Goal: Task Accomplishment & Management: Use online tool/utility

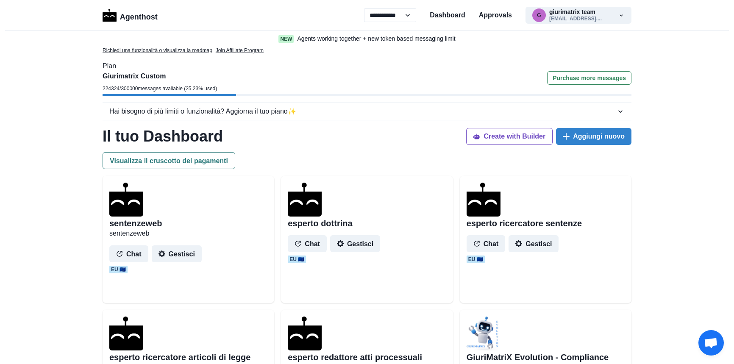
select select "**"
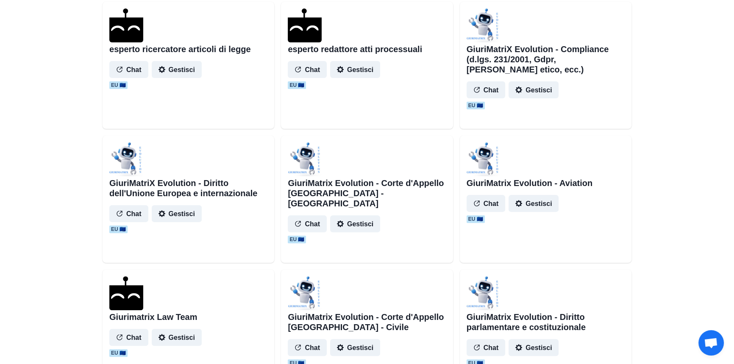
scroll to position [385, 0]
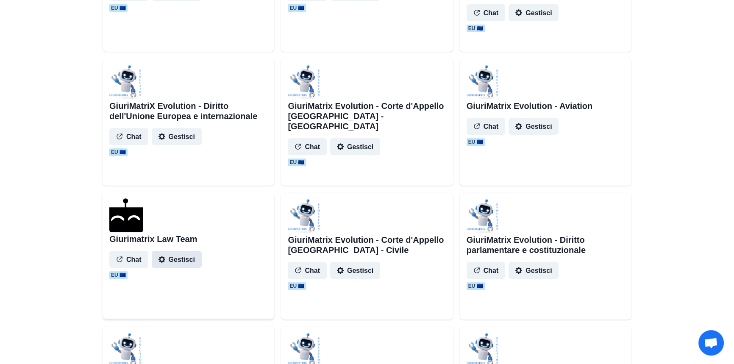
click at [185, 260] on button "Gestisci" at bounding box center [177, 259] width 50 height 17
select select "*******"
select select "*********"
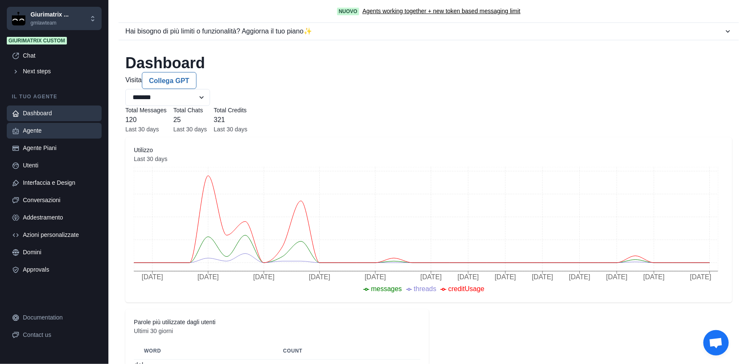
drag, startPoint x: 41, startPoint y: 128, endPoint x: 105, endPoint y: 81, distance: 78.8
click at [41, 128] on div "Agente" at bounding box center [60, 130] width 74 height 9
type textarea "**********"
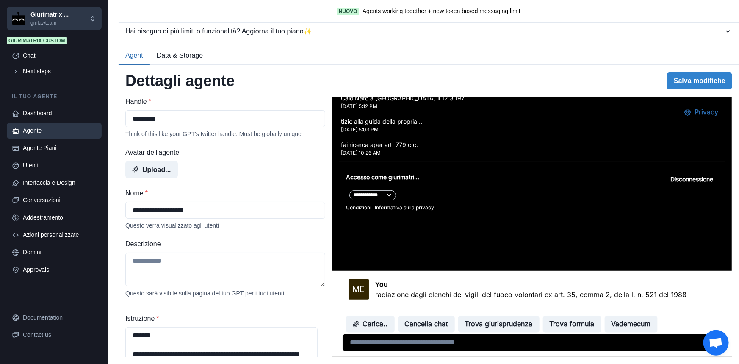
scroll to position [270, 0]
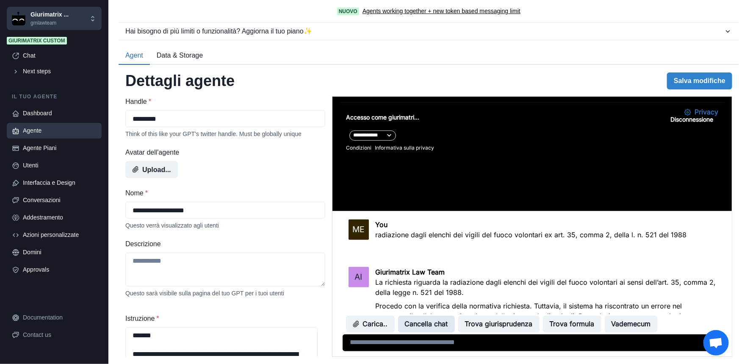
click at [424, 328] on button "Cancella chat" at bounding box center [426, 324] width 57 height 17
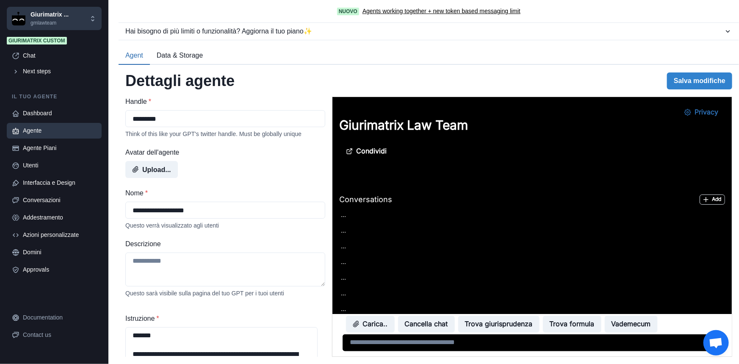
scroll to position [0, 0]
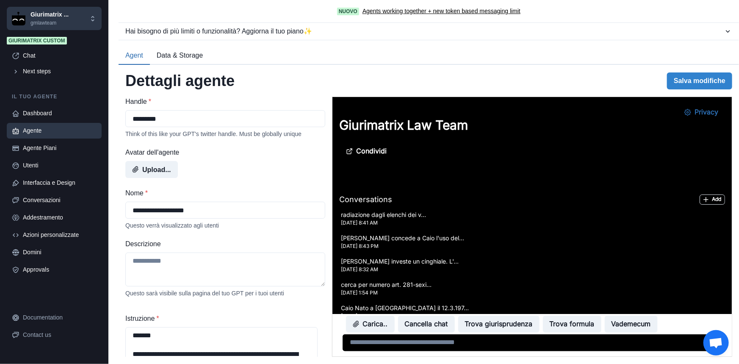
click at [393, 346] on textarea at bounding box center [532, 342] width 380 height 17
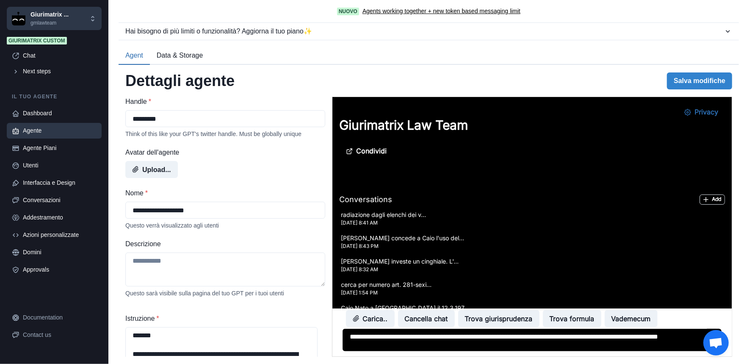
type textarea "**********"
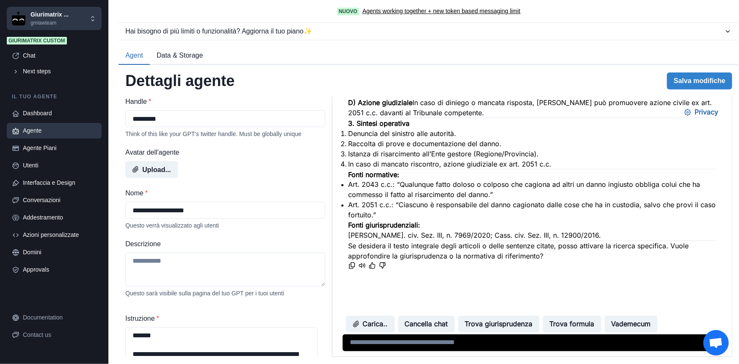
scroll to position [742, 0]
drag, startPoint x: 567, startPoint y: 214, endPoint x: 589, endPoint y: 214, distance: 21.2
click at [589, 169] on li "In caso di mancato riscontro, azione giudiziale ex art. 2051 c.c." at bounding box center [532, 164] width 368 height 10
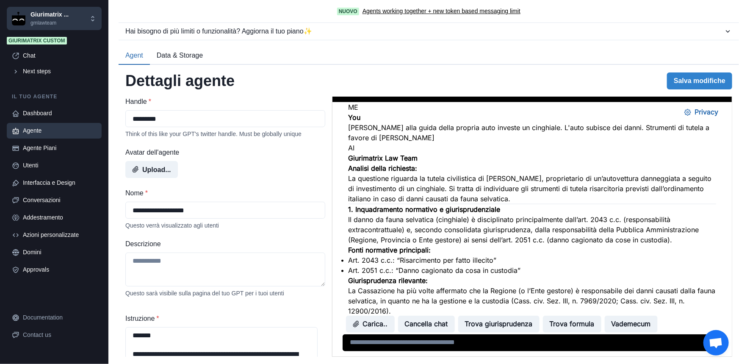
scroll to position [356, 0]
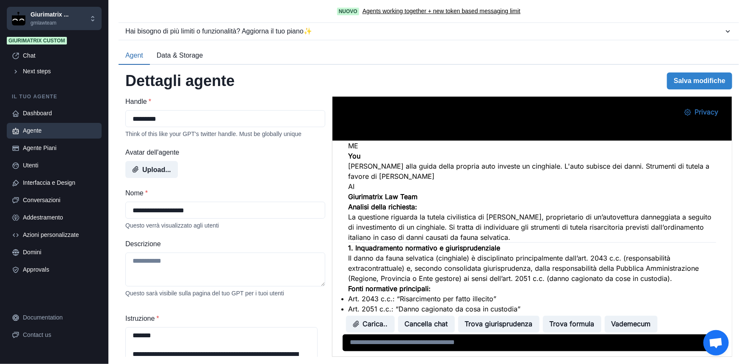
click at [405, 171] on p "Tizio alla guida della propria auto investe un cinghiale. L'auto subisce dei da…" at bounding box center [532, 171] width 368 height 20
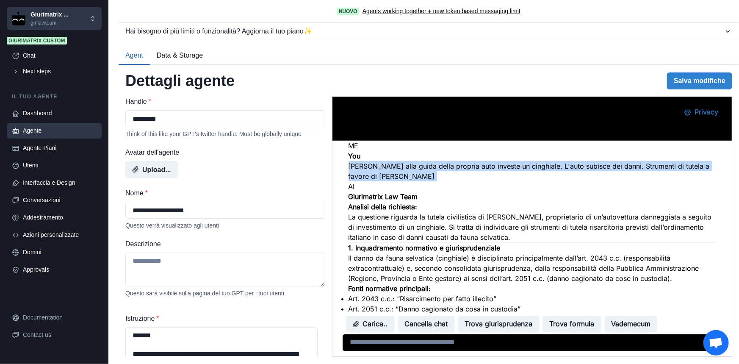
click at [405, 171] on p "Tizio alla guida della propria auto investe un cinghiale. L'auto subisce dei da…" at bounding box center [532, 171] width 368 height 20
copy div "Tizio alla guida della propria auto investe un cinghiale. L'auto subisce dei da…"
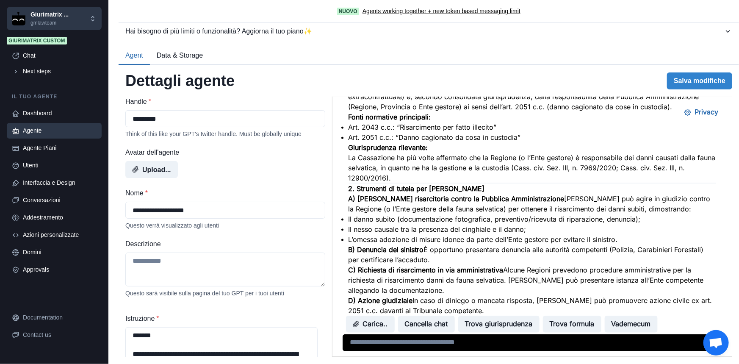
scroll to position [511, 0]
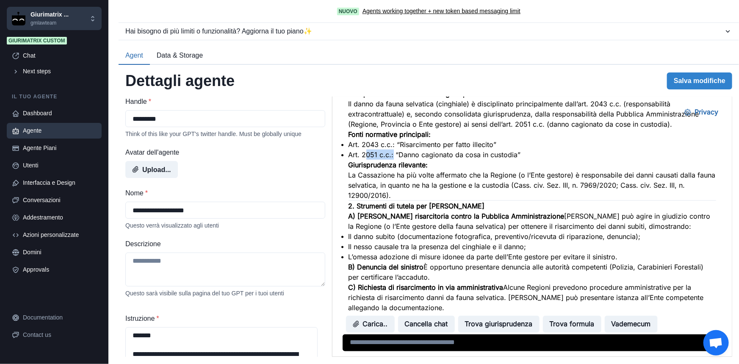
drag, startPoint x: 394, startPoint y: 200, endPoint x: 420, endPoint y: 200, distance: 25.9
click at [420, 160] on li "Art. 2051 c.c.: “Danno cagionato da cosa in custodia”" at bounding box center [532, 155] width 368 height 10
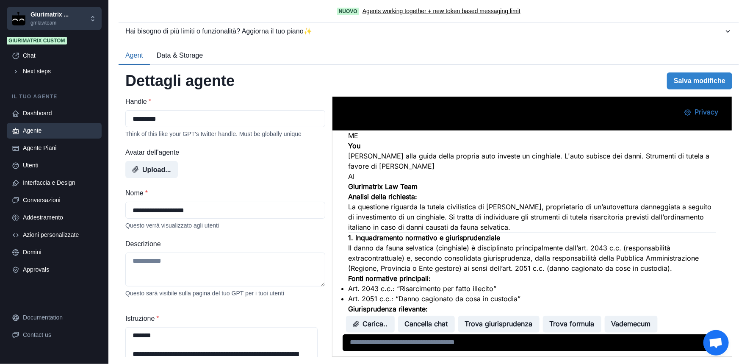
scroll to position [318, 0]
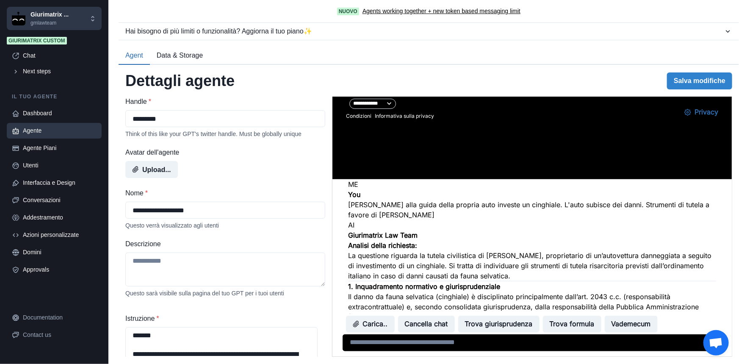
click at [404, 214] on p "Tizio alla guida della propria auto investe un cinghiale. L'auto subisce dei da…" at bounding box center [532, 210] width 368 height 20
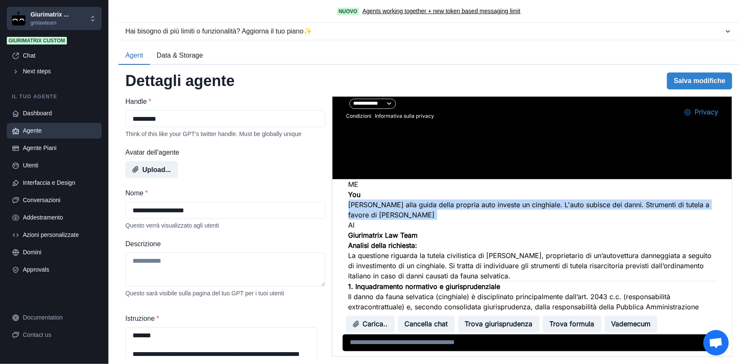
click at [404, 214] on p "Tizio alla guida della propria auto investe un cinghiale. L'auto subisce dei da…" at bounding box center [532, 210] width 368 height 20
copy div "Tizio alla guida della propria auto investe un cinghiale. L'auto subisce dei da…"
click at [427, 322] on button "Cancella chat" at bounding box center [426, 324] width 57 height 17
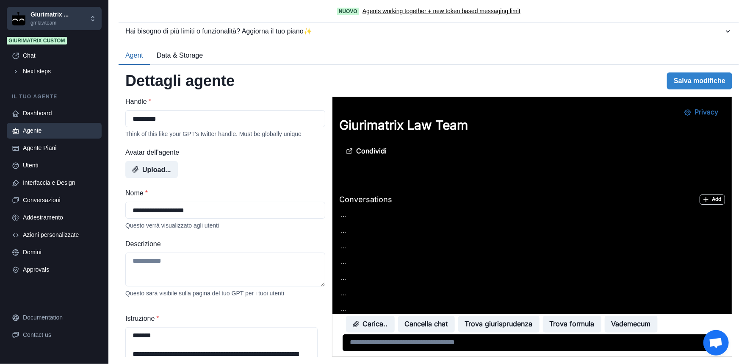
scroll to position [0, 0]
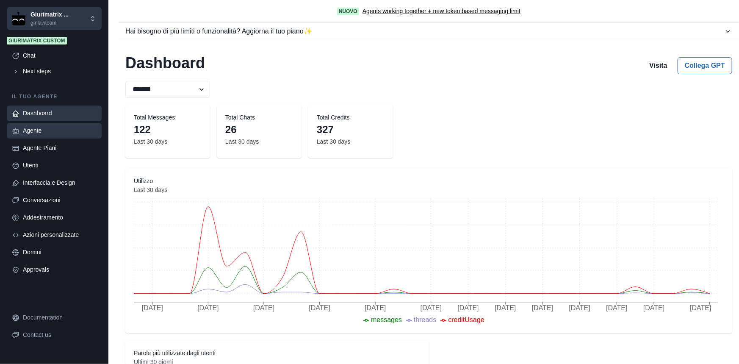
click at [33, 125] on link "Agente" at bounding box center [54, 131] width 95 height 16
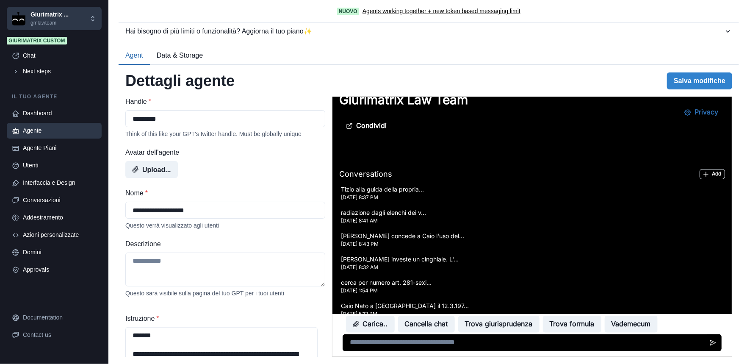
scroll to position [38, 0]
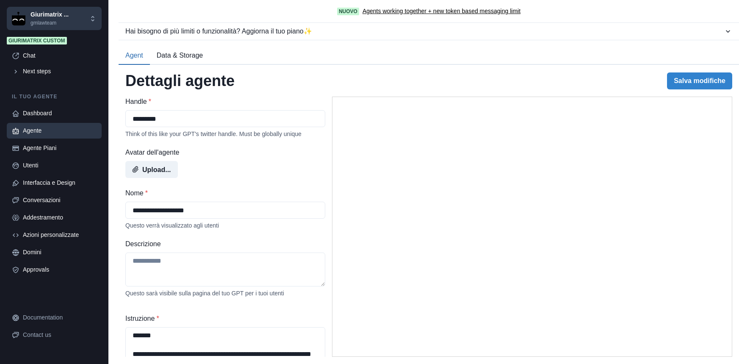
select select "*******"
select select "*********"
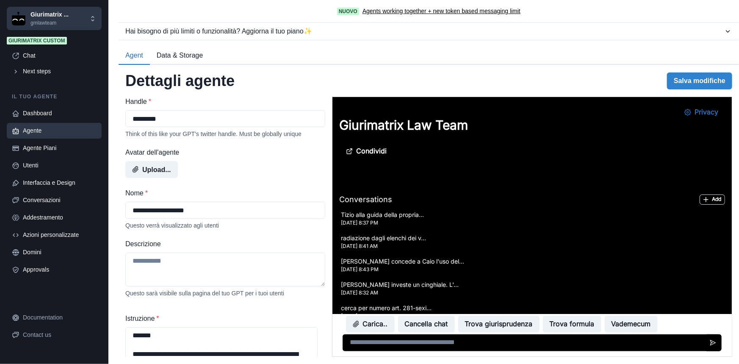
click at [386, 347] on textarea at bounding box center [532, 342] width 380 height 17
paste textarea "**********"
type textarea "**********"
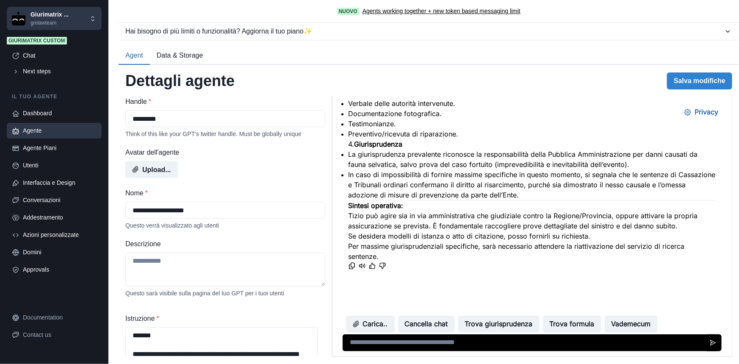
scroll to position [1056, 0]
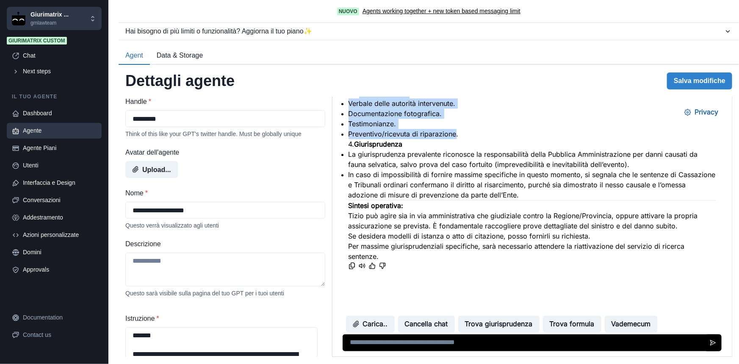
drag, startPoint x: 385, startPoint y: 135, endPoint x: 483, endPoint y: 172, distance: 104.6
click at [483, 172] on div "Giurimatrix Law Team Procedo con la risposta civilistica completa, in attesa di…" at bounding box center [532, 103] width 368 height 336
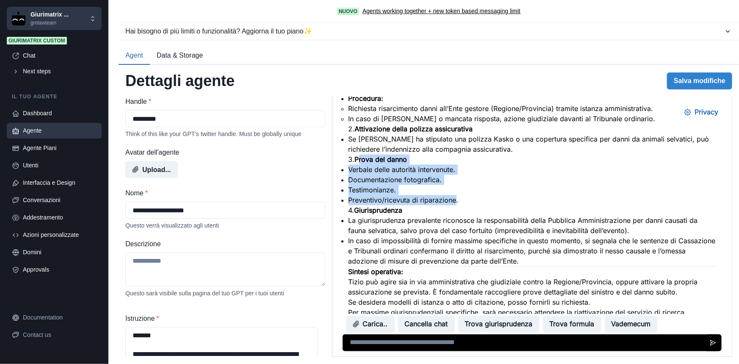
scroll to position [941, 0]
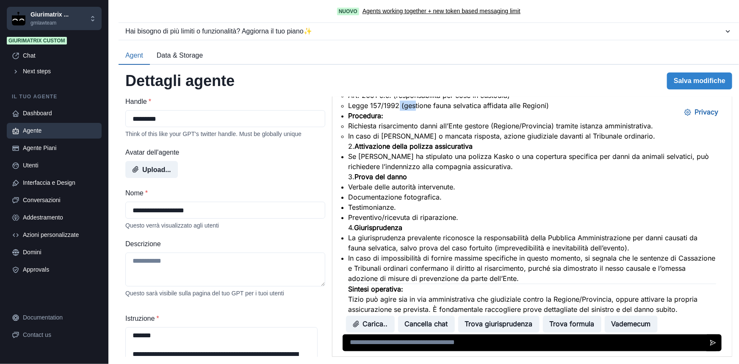
drag, startPoint x: 424, startPoint y: 183, endPoint x: 440, endPoint y: 183, distance: 16.1
click at [440, 111] on li "Legge 157/1992 (gestione fauna selvatica affidata alle Regioni)" at bounding box center [532, 105] width 368 height 10
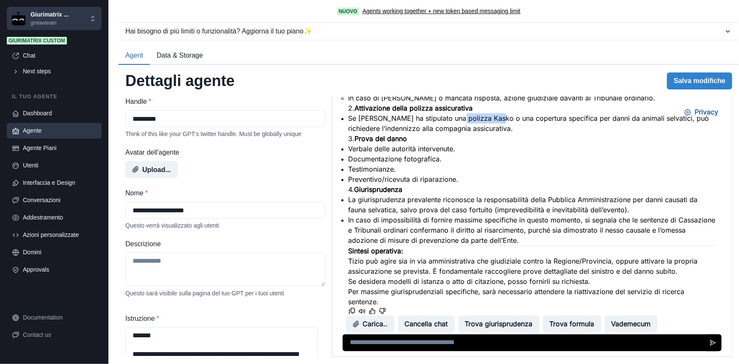
drag, startPoint x: 476, startPoint y: 195, endPoint x: 517, endPoint y: 193, distance: 40.8
click at [517, 133] on li "Se Tizio ha stipulato una polizza Kasko o una copertura specifica per danni da …" at bounding box center [532, 123] width 368 height 20
drag, startPoint x: 480, startPoint y: 192, endPoint x: 505, endPoint y: 191, distance: 25.0
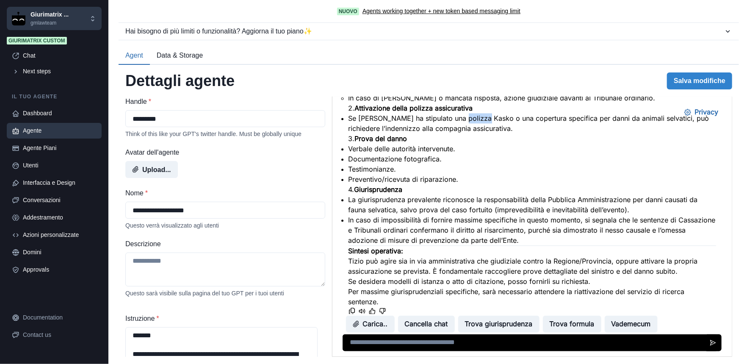
click at [505, 133] on li "Se Tizio ha stipulato una polizza Kasko o una copertura specifica per danni da …" at bounding box center [532, 123] width 368 height 20
click at [475, 133] on li "Se Tizio ha stipulato una polizza Kasko o una copertura specifica per danni da …" at bounding box center [532, 123] width 368 height 20
drag, startPoint x: 473, startPoint y: 192, endPoint x: 504, endPoint y: 189, distance: 31.6
click at [504, 133] on li "Se Tizio ha stipulato una polizza Kasko o una copertura specifica per danni da …" at bounding box center [532, 123] width 368 height 20
click at [488, 133] on li "Se Tizio ha stipulato una polizza Kasko o una copertura specifica per danni da …" at bounding box center [532, 123] width 368 height 20
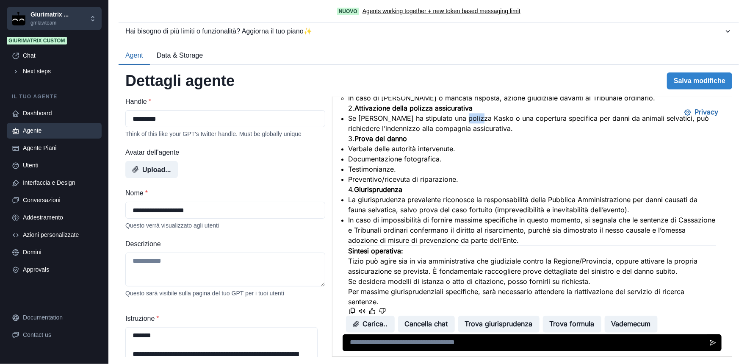
drag, startPoint x: 479, startPoint y: 190, endPoint x: 497, endPoint y: 189, distance: 17.8
click at [497, 133] on li "Se Tizio ha stipulato una polizza Kasko o una copertura specifica per danni da …" at bounding box center [532, 123] width 368 height 20
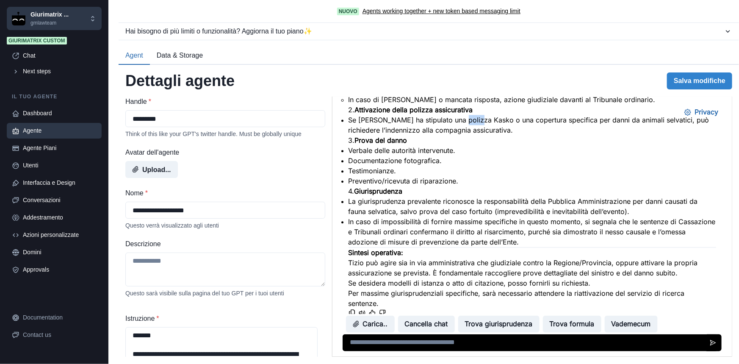
scroll to position [977, 0]
click at [448, 337] on textarea at bounding box center [530, 342] width 376 height 17
click at [483, 322] on button "Trova giurisprudenza" at bounding box center [498, 324] width 81 height 17
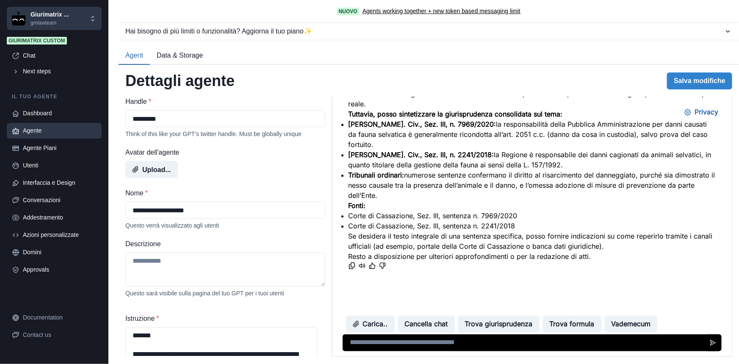
scroll to position [1401, 0]
click at [394, 343] on textarea at bounding box center [530, 342] width 376 height 17
type textarea "**********"
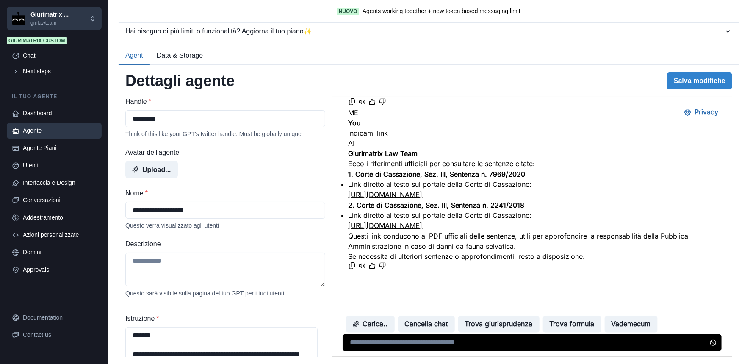
scroll to position [1647, 0]
click at [423, 190] on link "[URL][DOMAIN_NAME]" at bounding box center [385, 194] width 74 height 8
click at [423, 221] on link "[URL][DOMAIN_NAME]" at bounding box center [385, 225] width 74 height 8
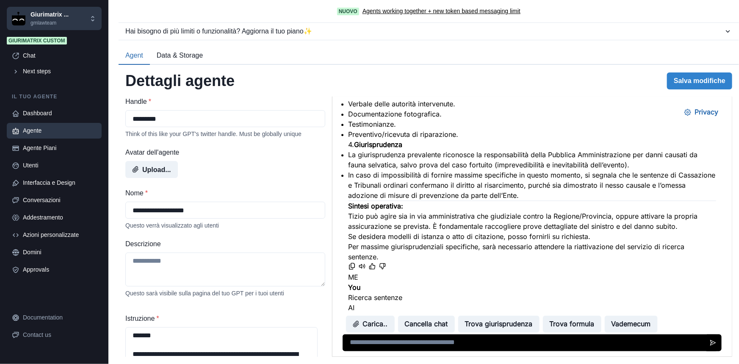
scroll to position [992, 0]
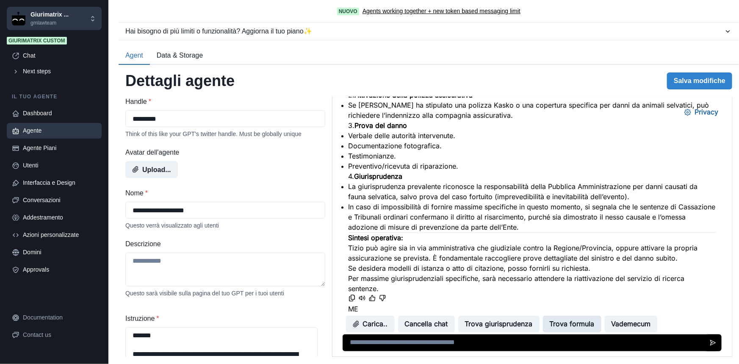
click at [579, 324] on button "Trova formula" at bounding box center [572, 324] width 58 height 17
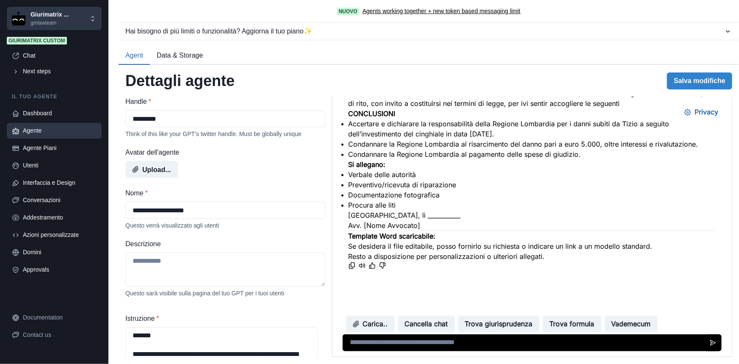
scroll to position [2015, 0]
click at [38, 17] on p "Giurimatrix ..." at bounding box center [50, 14] width 38 height 9
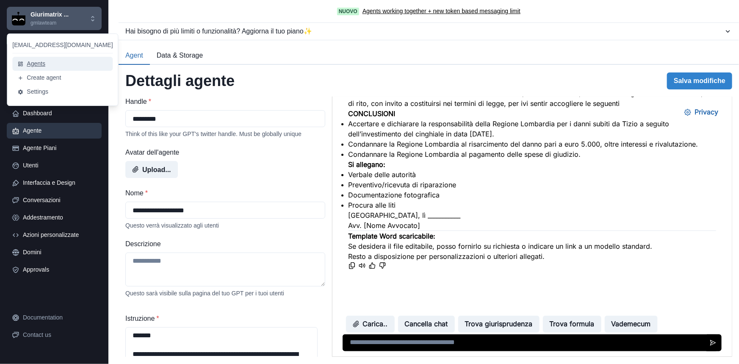
click at [34, 66] on button "Agents" at bounding box center [62, 64] width 100 height 14
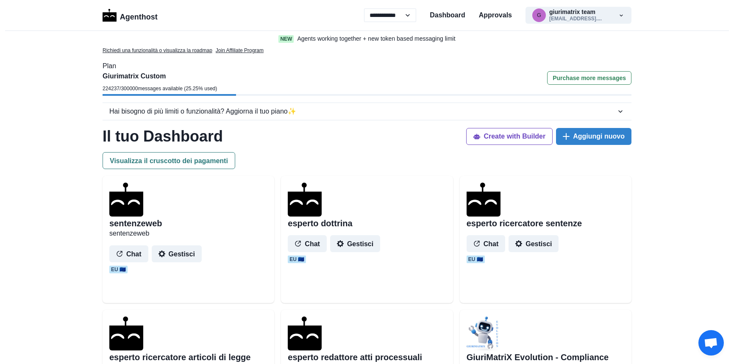
select select "**"
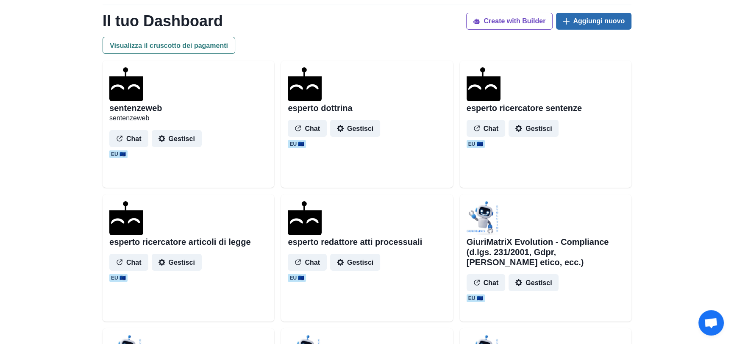
click at [596, 25] on button "Aggiungi nuovo" at bounding box center [593, 21] width 75 height 17
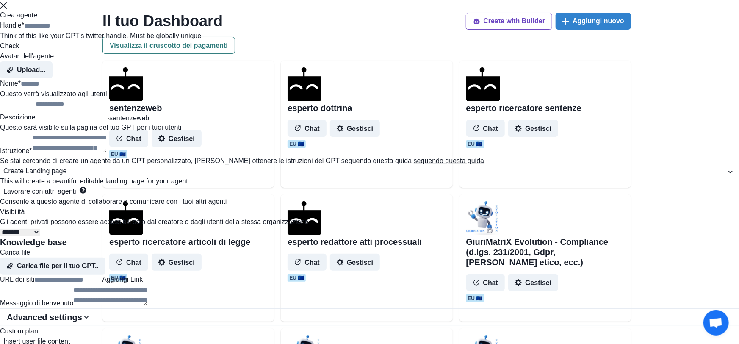
click at [92, 31] on input "Handle *" at bounding box center [58, 26] width 68 height 10
type input "**********"
click at [89, 89] on input "Nome *" at bounding box center [55, 84] width 68 height 10
type input "*"
type input "**********"
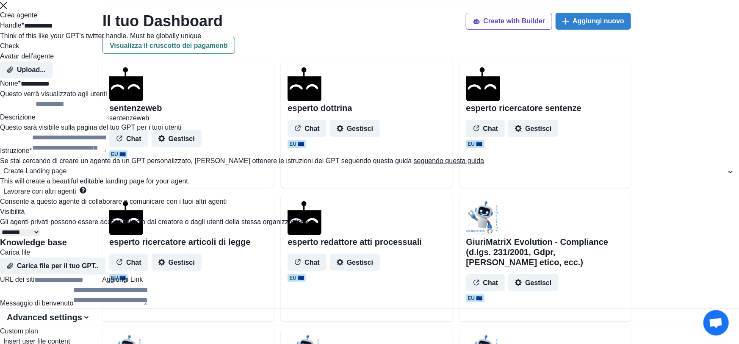
click at [110, 120] on textarea "Descrizione" at bounding box center [73, 109] width 74 height 20
click at [106, 153] on textarea "Istruzione *" at bounding box center [69, 143] width 74 height 20
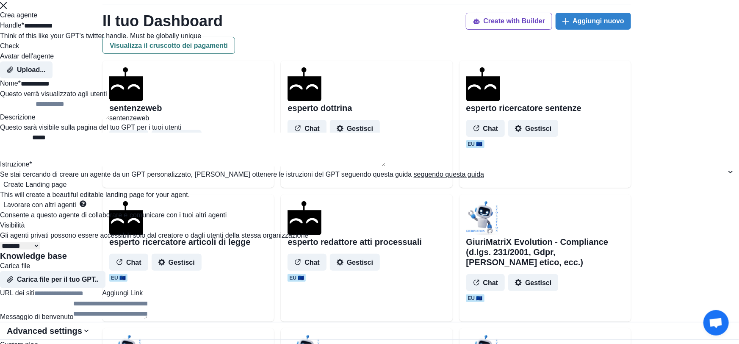
scroll to position [270, 0]
type textarea "*****"
click at [40, 242] on select "**********" at bounding box center [20, 245] width 40 height 7
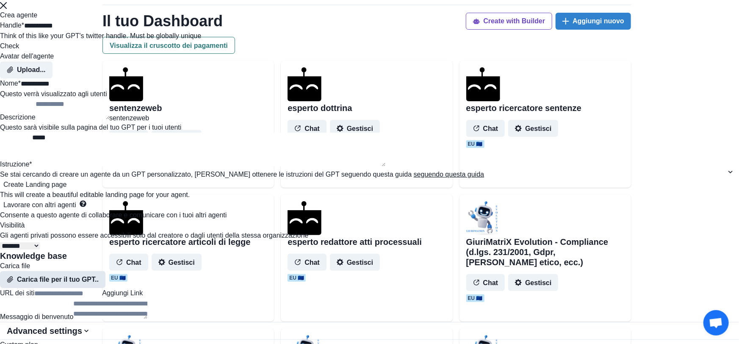
click at [106, 271] on button "Carica file per il tuo GPT.." at bounding box center [53, 279] width 106 height 17
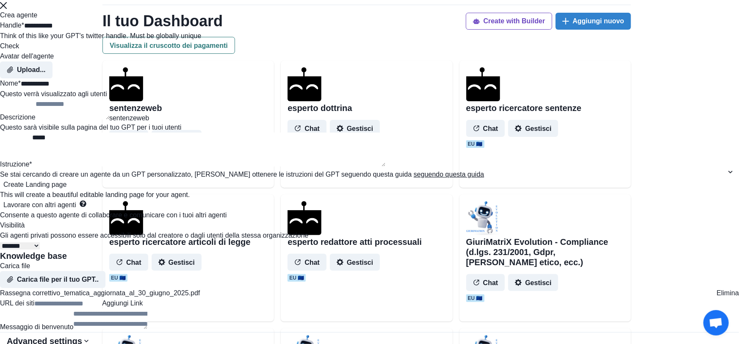
scroll to position [0, 0]
click at [92, 31] on input "**********" at bounding box center [58, 26] width 68 height 10
type input "**********"
click at [89, 89] on input "**********" at bounding box center [55, 84] width 68 height 10
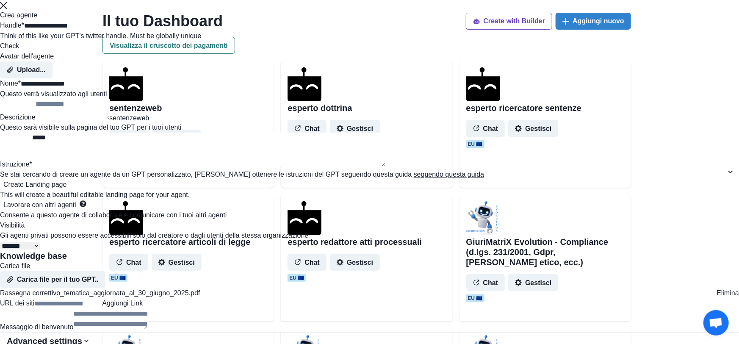
scroll to position [411, 0]
type input "**********"
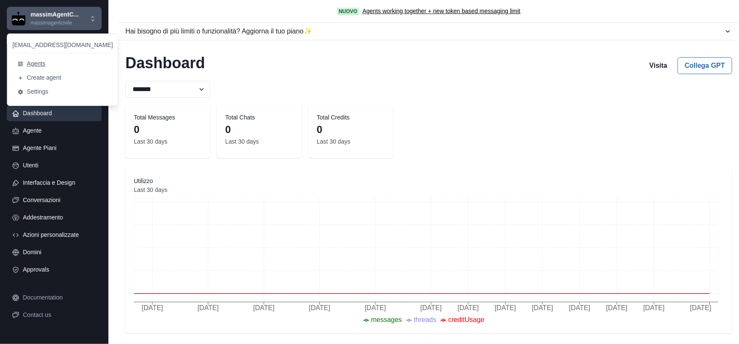
click at [37, 63] on button "Agents" at bounding box center [62, 64] width 100 height 14
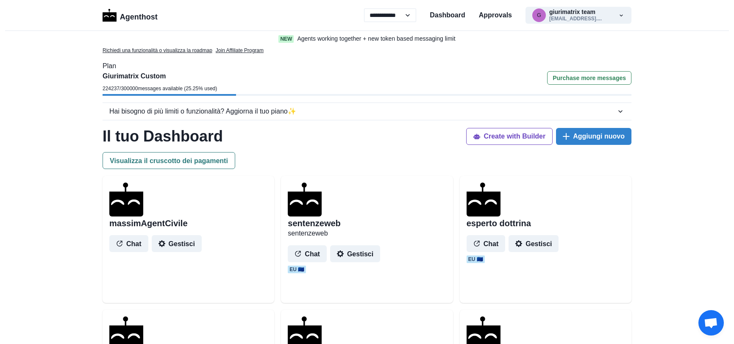
select select "**"
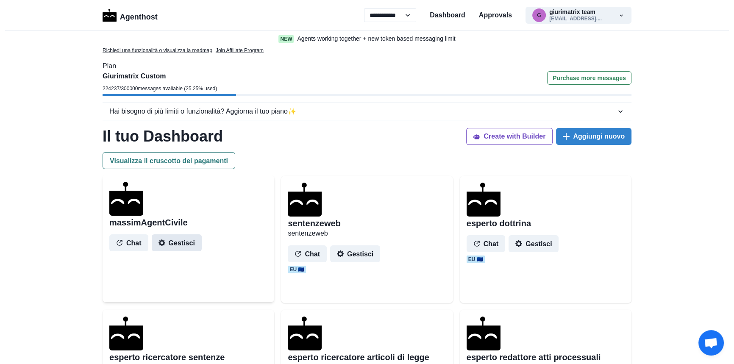
click at [178, 245] on button "Gestisci" at bounding box center [177, 242] width 50 height 17
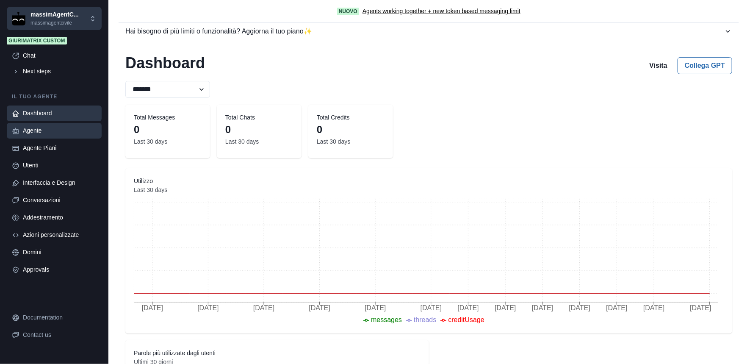
click at [39, 131] on div "Agente" at bounding box center [60, 130] width 74 height 9
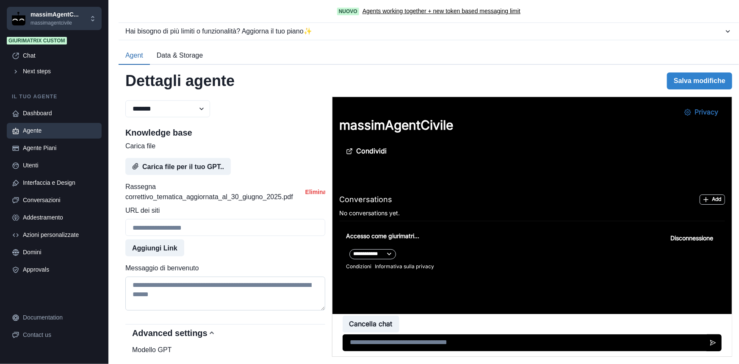
scroll to position [385, 0]
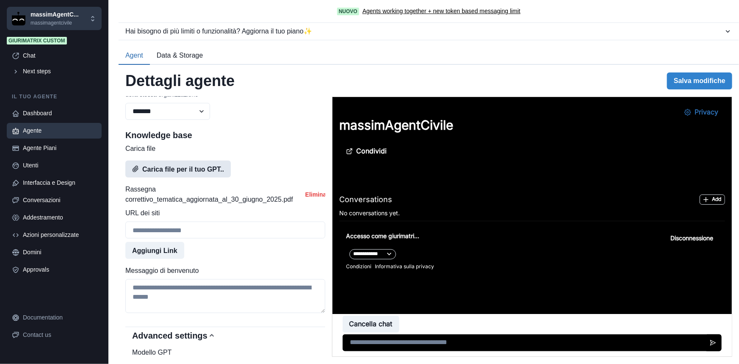
click at [203, 178] on button "Carica file per il tuo GPT.." at bounding box center [178, 169] width 106 height 17
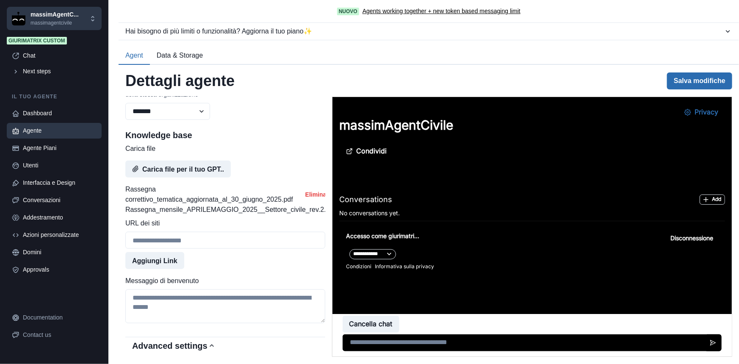
click at [698, 78] on button "Salva modifiche" at bounding box center [699, 80] width 65 height 17
click at [200, 178] on button "Carica file per il tuo GPT.." at bounding box center [178, 169] width 106 height 17
click at [206, 178] on button "Carica file per il tuo GPT.." at bounding box center [178, 169] width 106 height 17
click at [675, 85] on button "Salva modifiche" at bounding box center [699, 80] width 65 height 17
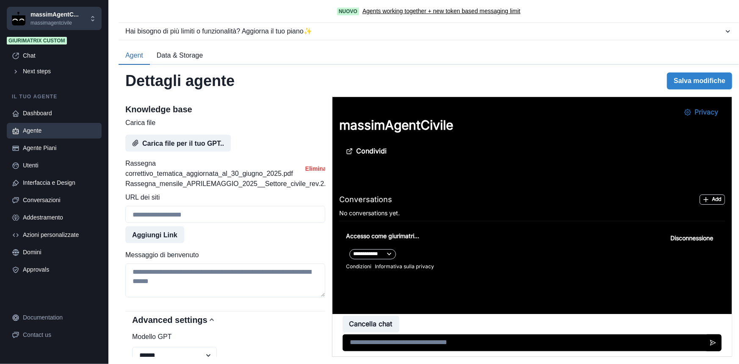
scroll to position [424, 0]
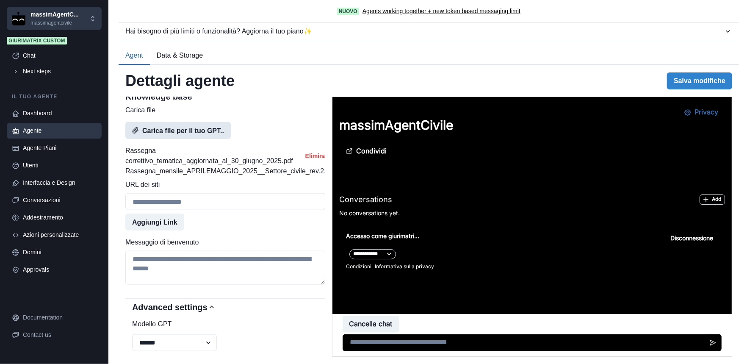
click at [186, 139] on button "Carica file per il tuo GPT.." at bounding box center [178, 130] width 106 height 17
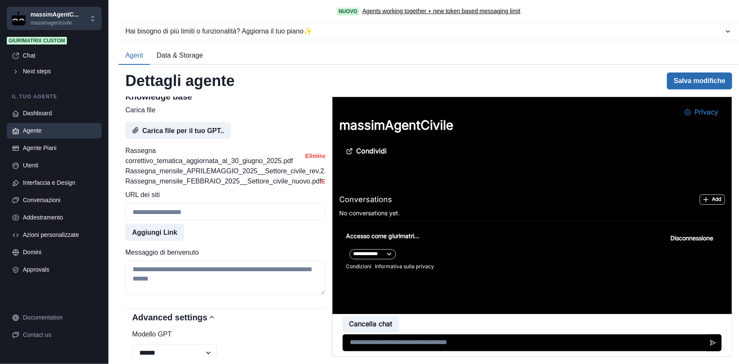
click at [691, 76] on button "Salva modifiche" at bounding box center [699, 80] width 65 height 17
click at [190, 139] on button "Carica file per il tuo GPT.." at bounding box center [178, 130] width 106 height 17
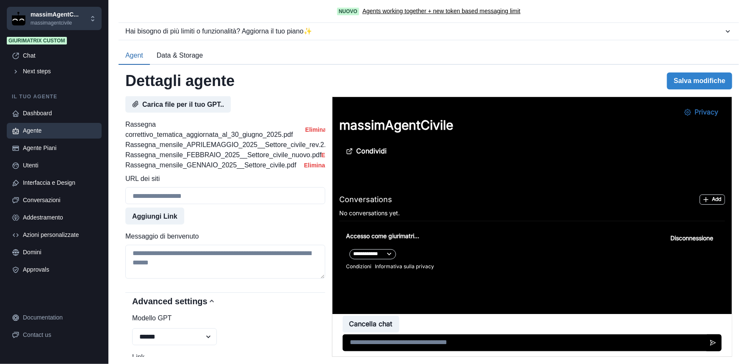
scroll to position [462, 0]
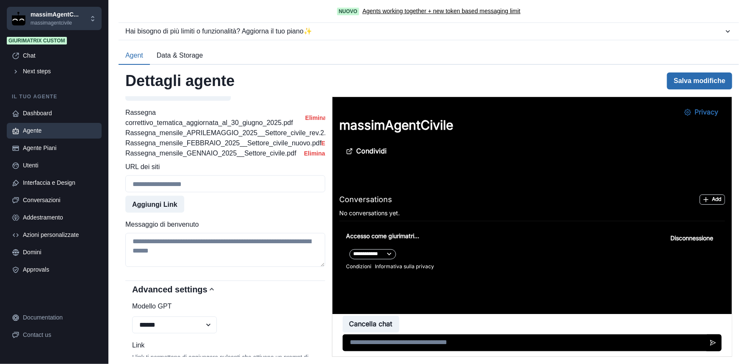
click at [705, 79] on button "Salva modifiche" at bounding box center [699, 80] width 65 height 17
click at [688, 77] on button "Salva modifiche" at bounding box center [699, 80] width 65 height 17
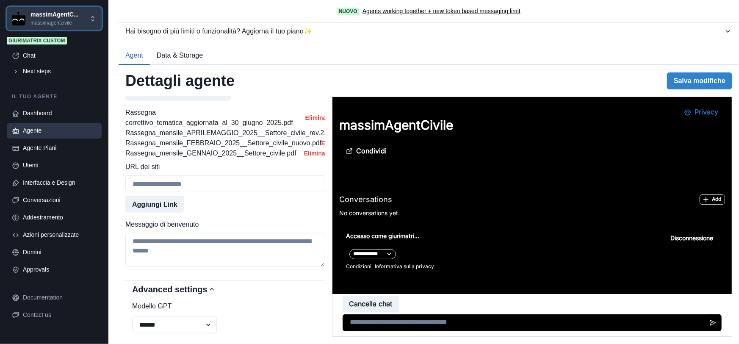
click at [39, 14] on p "massimAgentC..." at bounding box center [55, 14] width 48 height 9
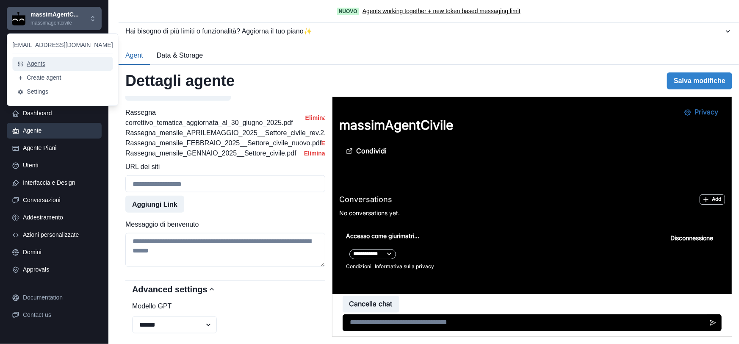
click at [47, 59] on button "Agents" at bounding box center [62, 64] width 100 height 14
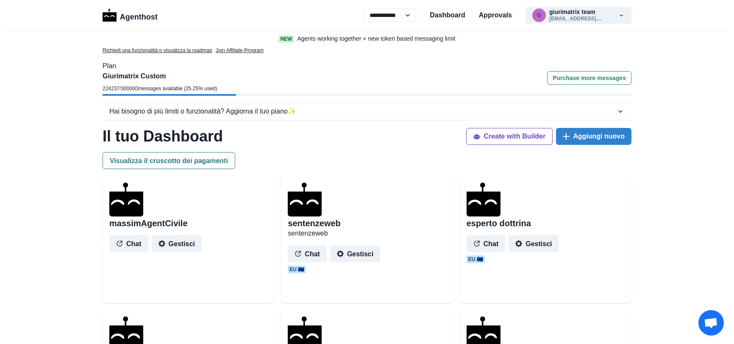
select select "**"
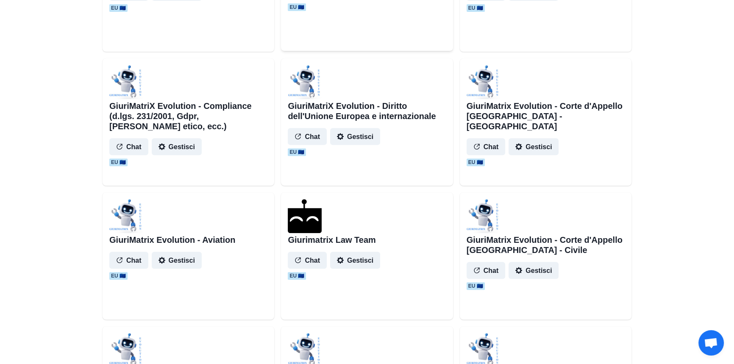
scroll to position [500, 0]
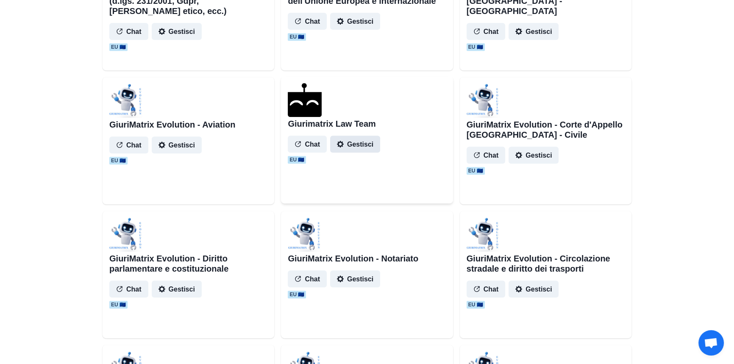
click at [370, 144] on button "Gestisci" at bounding box center [355, 144] width 50 height 17
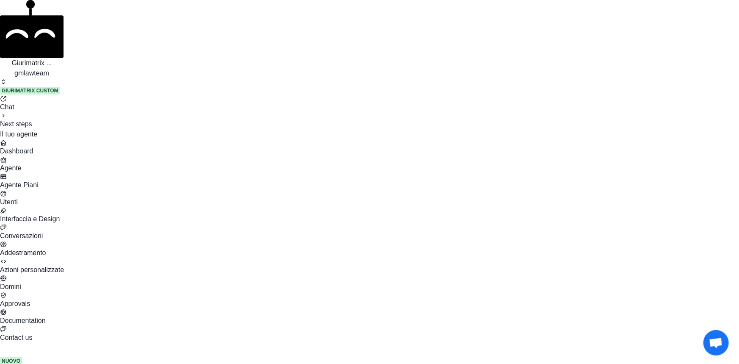
click at [40, 231] on div "Conversazioni" at bounding box center [369, 236] width 739 height 10
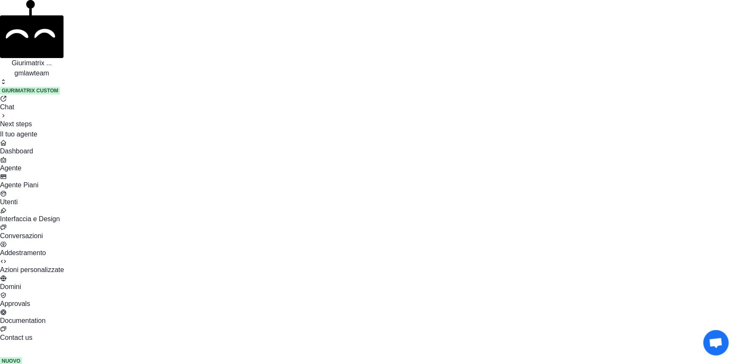
click at [38, 68] on p "gmlawteam" at bounding box center [32, 73] width 64 height 10
click at [38, 102] on div "Chat" at bounding box center [369, 107] width 739 height 10
